Goal: Task Accomplishment & Management: Use online tool/utility

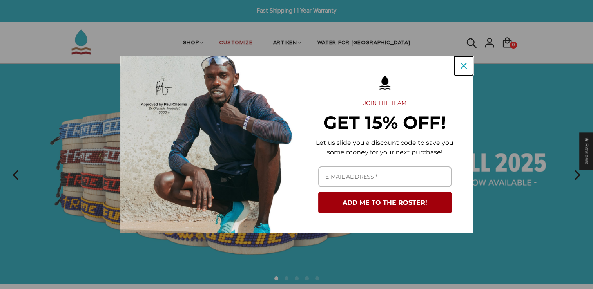
click at [459, 66] on div "Close" at bounding box center [463, 66] width 13 height 13
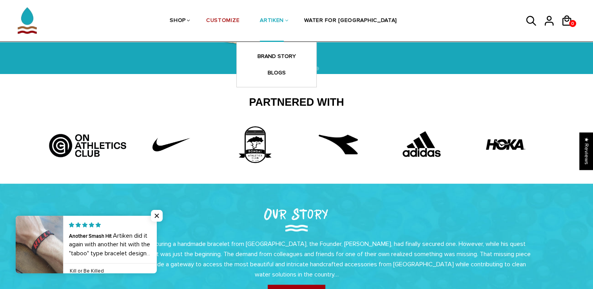
scroll to position [92, 0]
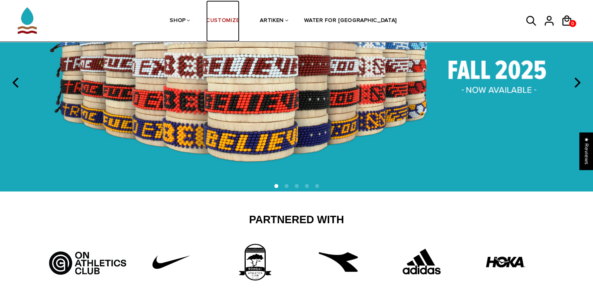
click at [239, 19] on link "CUSTOMIZE" at bounding box center [222, 21] width 33 height 42
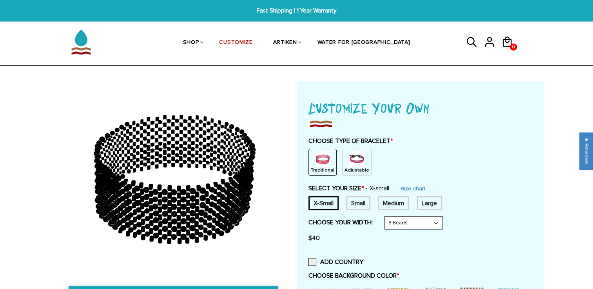
click at [383, 205] on div "Medium" at bounding box center [393, 203] width 31 height 14
click at [407, 225] on select "8 Beads 6 Beads 10 Beads" at bounding box center [413, 223] width 58 height 13
click at [386, 217] on select "8 Beads 6 Beads 10 Beads" at bounding box center [413, 223] width 58 height 13
click at [401, 219] on select "8 Beads 6 Beads 10 Beads" at bounding box center [413, 223] width 58 height 13
select select "6-beads"
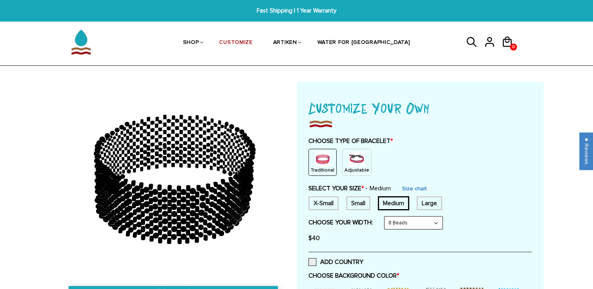
click at [386, 217] on select "8 Beads 6 Beads 10 Beads" at bounding box center [413, 223] width 58 height 13
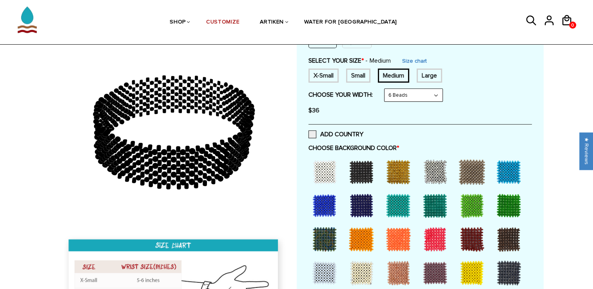
scroll to position [127, 0]
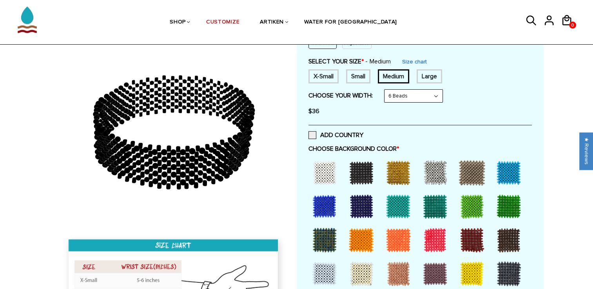
click at [330, 175] on div at bounding box center [324, 172] width 31 height 31
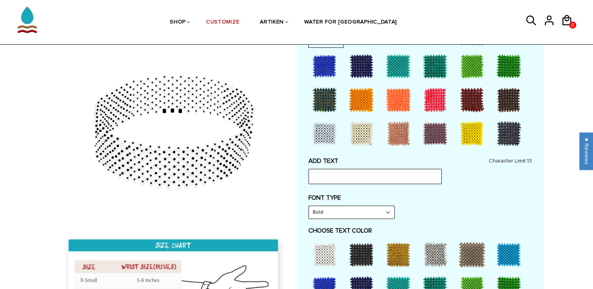
scroll to position [268, 0]
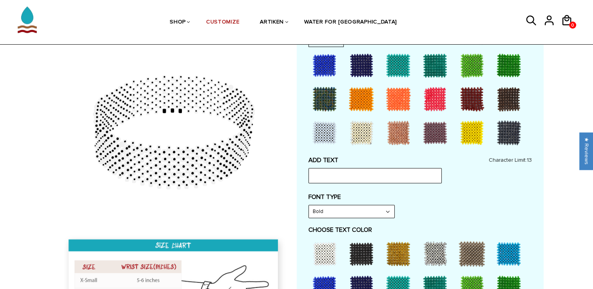
click at [354, 210] on select "Bold" at bounding box center [351, 211] width 85 height 13
click at [351, 206] on select "Bold" at bounding box center [351, 211] width 85 height 13
click at [360, 171] on input "text" at bounding box center [374, 175] width 133 height 15
click at [370, 211] on select "Bold" at bounding box center [351, 211] width 85 height 13
drag, startPoint x: 370, startPoint y: 211, endPoint x: 348, endPoint y: 231, distance: 29.7
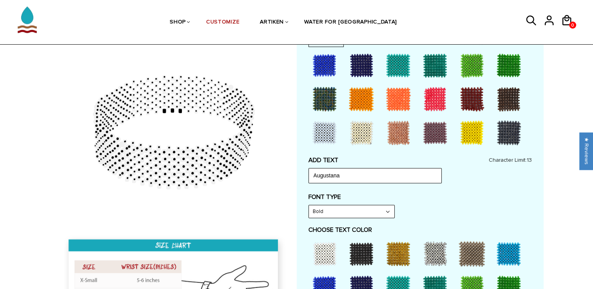
click at [348, 231] on label "CHOOSE TEXT COLOR" at bounding box center [419, 230] width 223 height 8
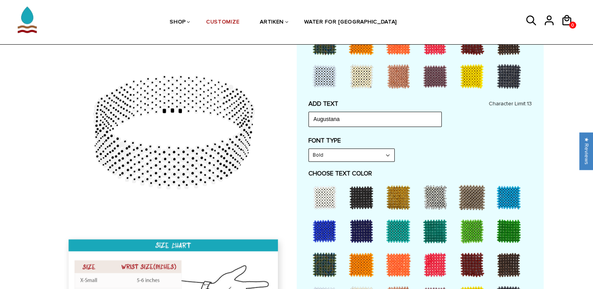
scroll to position [392, 0]
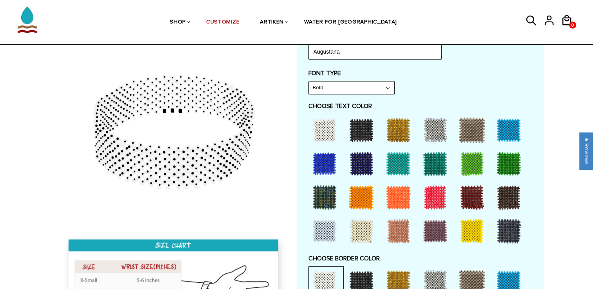
click at [470, 227] on div at bounding box center [471, 231] width 31 height 31
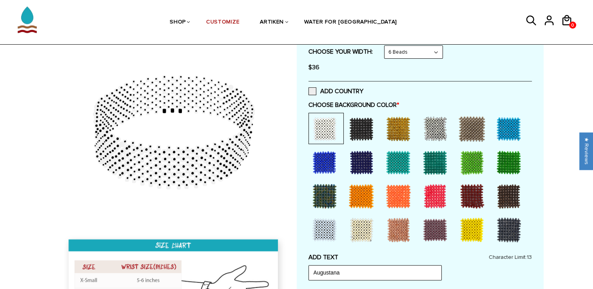
scroll to position [170, 0]
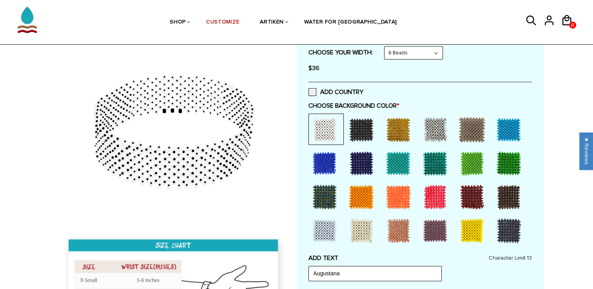
click at [512, 124] on div at bounding box center [508, 129] width 31 height 31
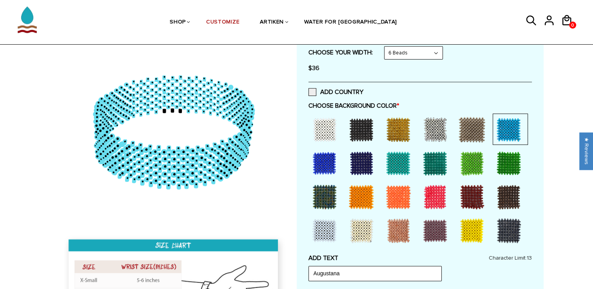
click at [315, 159] on div at bounding box center [324, 163] width 31 height 31
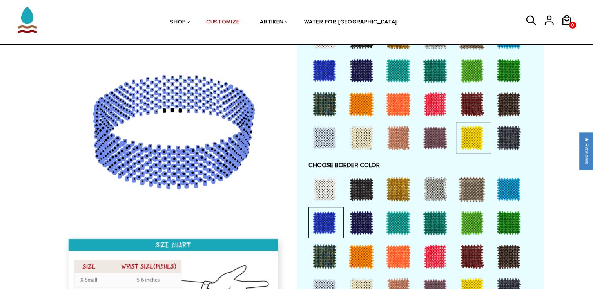
scroll to position [504, 0]
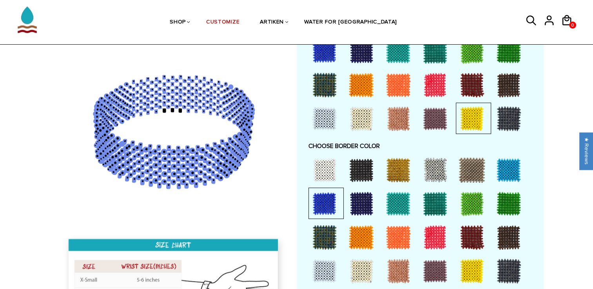
click at [321, 167] on div at bounding box center [324, 169] width 31 height 31
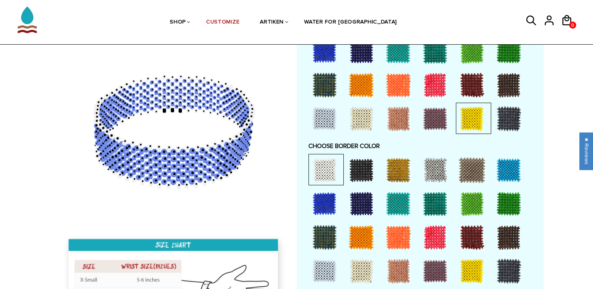
click at [473, 267] on div at bounding box center [471, 271] width 31 height 31
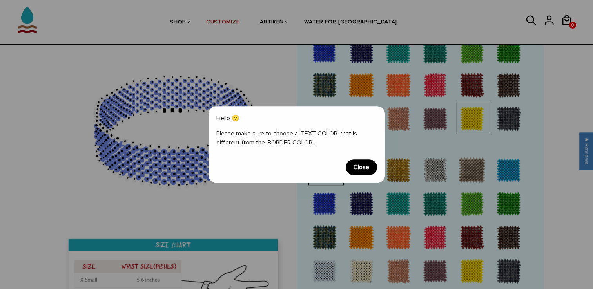
click at [359, 171] on span "Close" at bounding box center [361, 168] width 31 height 16
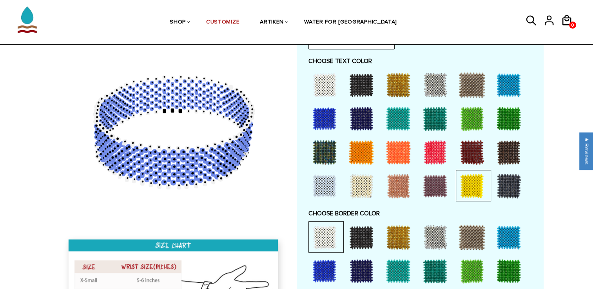
scroll to position [432, 0]
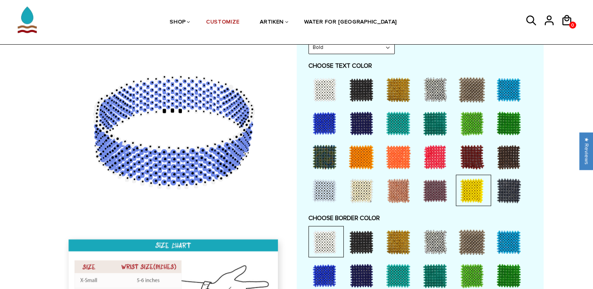
click at [464, 152] on div at bounding box center [471, 156] width 31 height 31
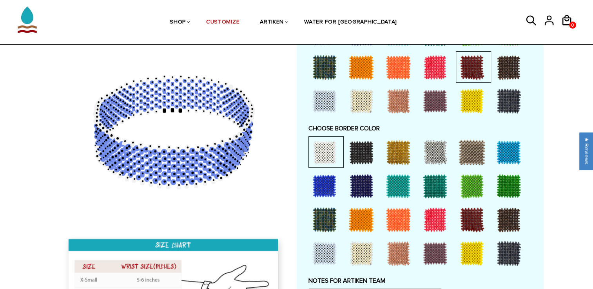
scroll to position [523, 0]
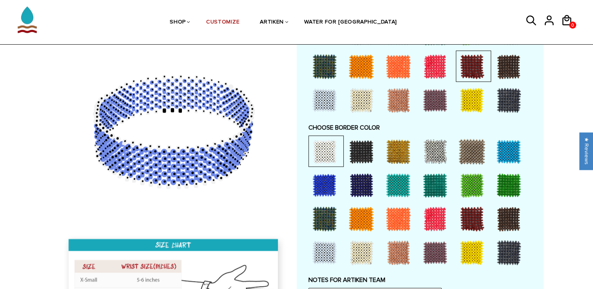
click at [469, 239] on div at bounding box center [471, 252] width 31 height 31
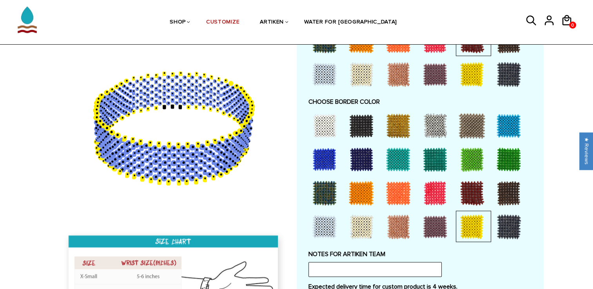
scroll to position [554, 0]
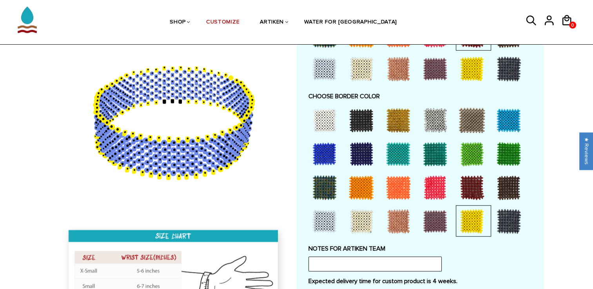
click at [352, 213] on div at bounding box center [361, 221] width 31 height 31
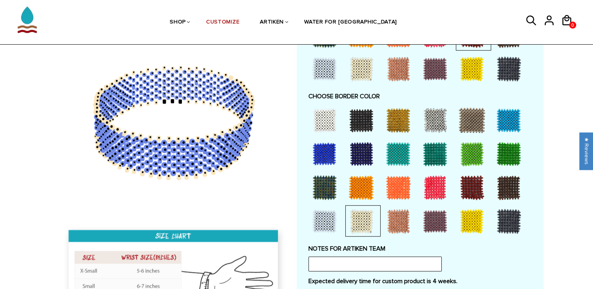
click at [359, 161] on div at bounding box center [361, 153] width 31 height 31
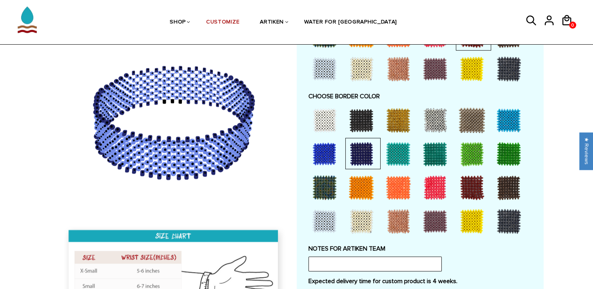
click at [354, 120] on div at bounding box center [361, 120] width 31 height 31
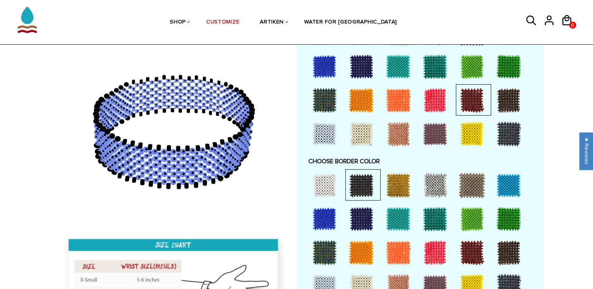
scroll to position [486, 0]
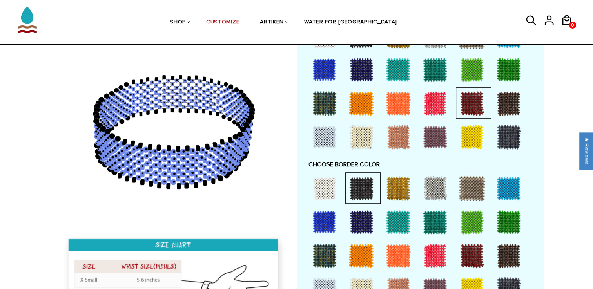
click at [466, 136] on div at bounding box center [471, 136] width 31 height 31
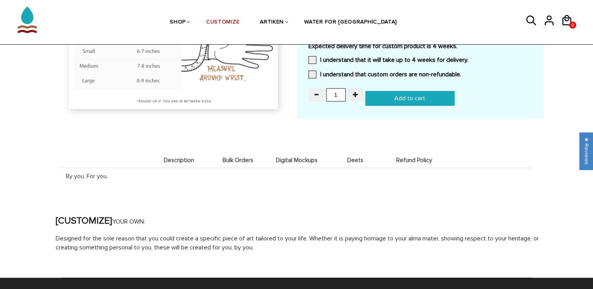
scroll to position [793, 0]
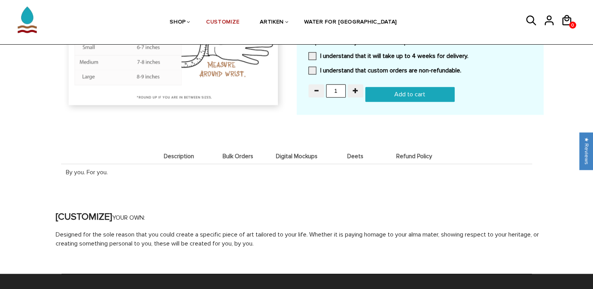
click at [241, 156] on li "Bulk Orders" at bounding box center [238, 156] width 59 height 15
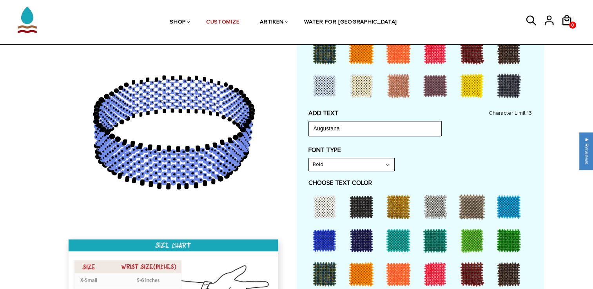
scroll to position [317, 0]
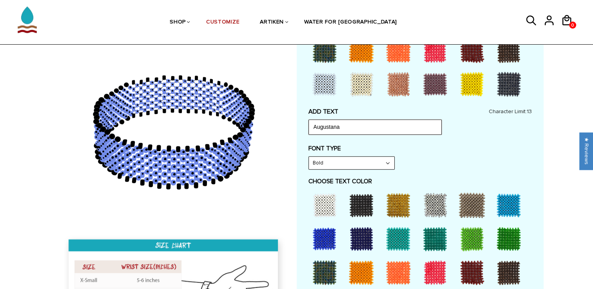
click at [361, 127] on input "Augustana" at bounding box center [374, 127] width 133 height 15
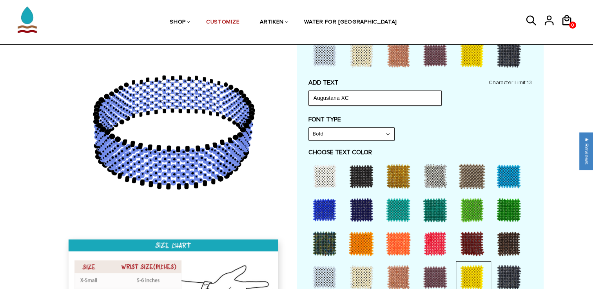
scroll to position [357, 0]
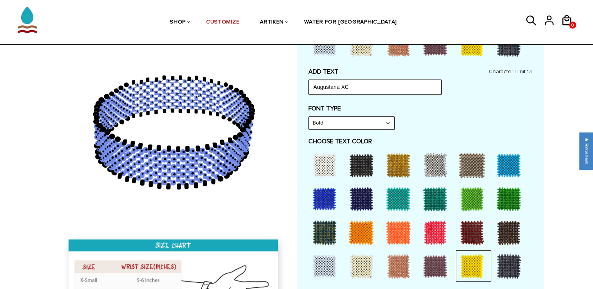
type input "Augustana XC"
click at [318, 161] on div at bounding box center [324, 165] width 31 height 31
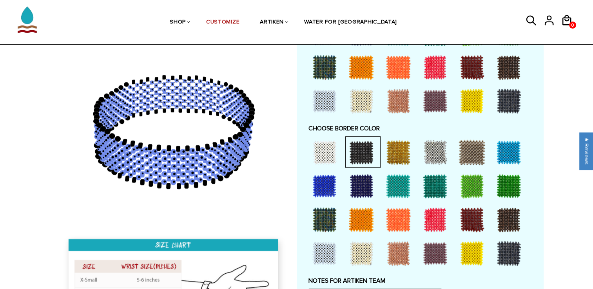
scroll to position [523, 0]
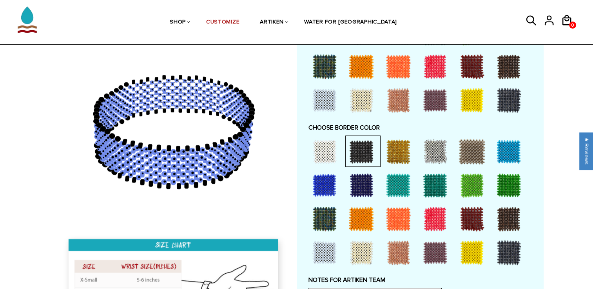
click at [478, 247] on div at bounding box center [471, 252] width 31 height 31
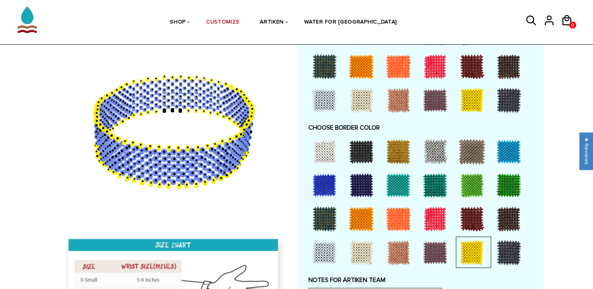
click at [356, 255] on div at bounding box center [361, 252] width 31 height 31
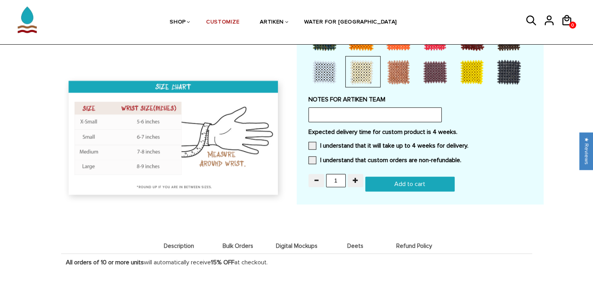
scroll to position [704, 0]
